Goal: Task Accomplishment & Management: Use online tool/utility

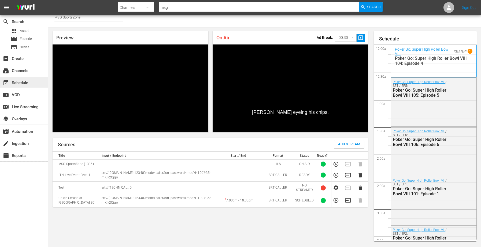
scroll to position [567, 0]
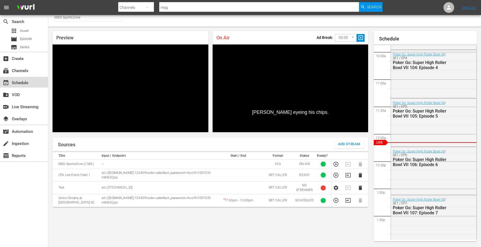
click at [17, 80] on div "event_available Schedule" at bounding box center [15, 82] width 30 height 5
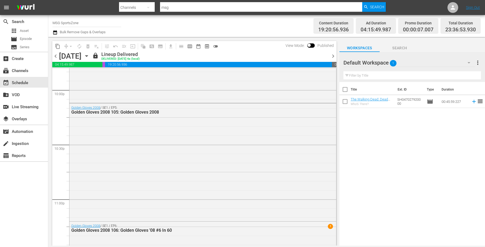
scroll to position [2344, 0]
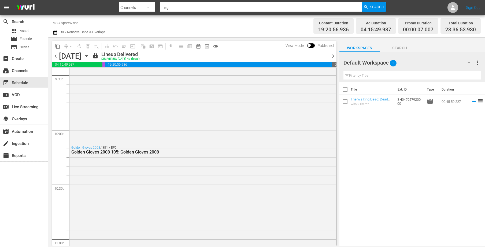
click at [88, 56] on icon "button" at bounding box center [86, 55] width 2 height 1
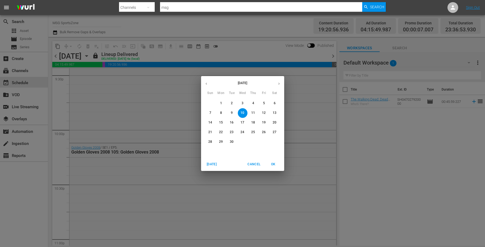
click at [274, 112] on p "13" at bounding box center [275, 113] width 4 height 5
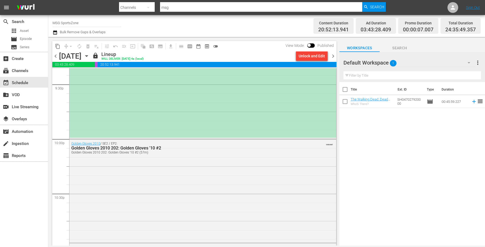
scroll to position [2305, 0]
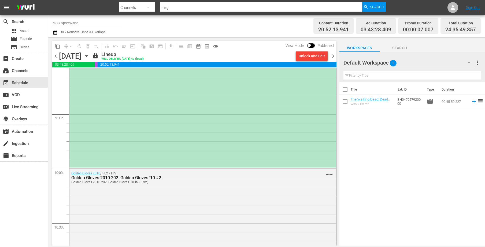
click at [197, 113] on div "*PLACEHOLDER EPISODE 9/13* Union Omaha at [GEOGRAPHIC_DATA]" at bounding box center [202, 4] width 267 height 326
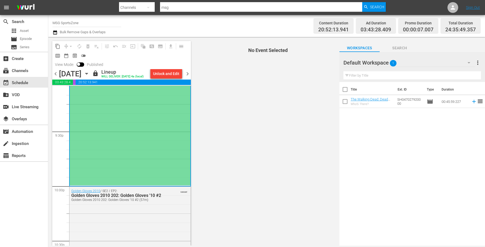
click at [134, 134] on div "*PLACEHOLDER EPISODE 9/13* Union Omaha at [GEOGRAPHIC_DATA]" at bounding box center [130, 22] width 121 height 326
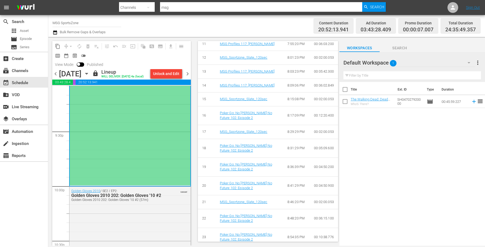
type input "Union Omaha at [GEOGRAPHIC_DATA] SC"
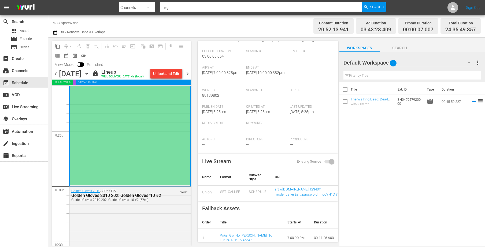
scroll to position [0, 0]
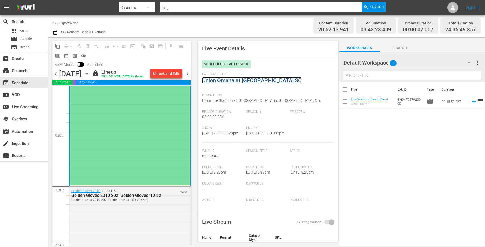
click at [255, 81] on link "Union Omaha at [GEOGRAPHIC_DATA] SC" at bounding box center [251, 80] width 99 height 6
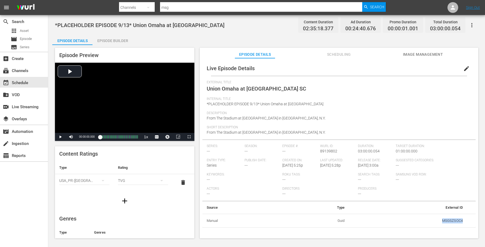
drag, startPoint x: 464, startPoint y: 222, endPoint x: 434, endPoint y: 217, distance: 30.6
click at [434, 217] on tr "Manual Guid MSGSZSOC4" at bounding box center [338, 221] width 273 height 14
copy td "MSGSZSOC4"
